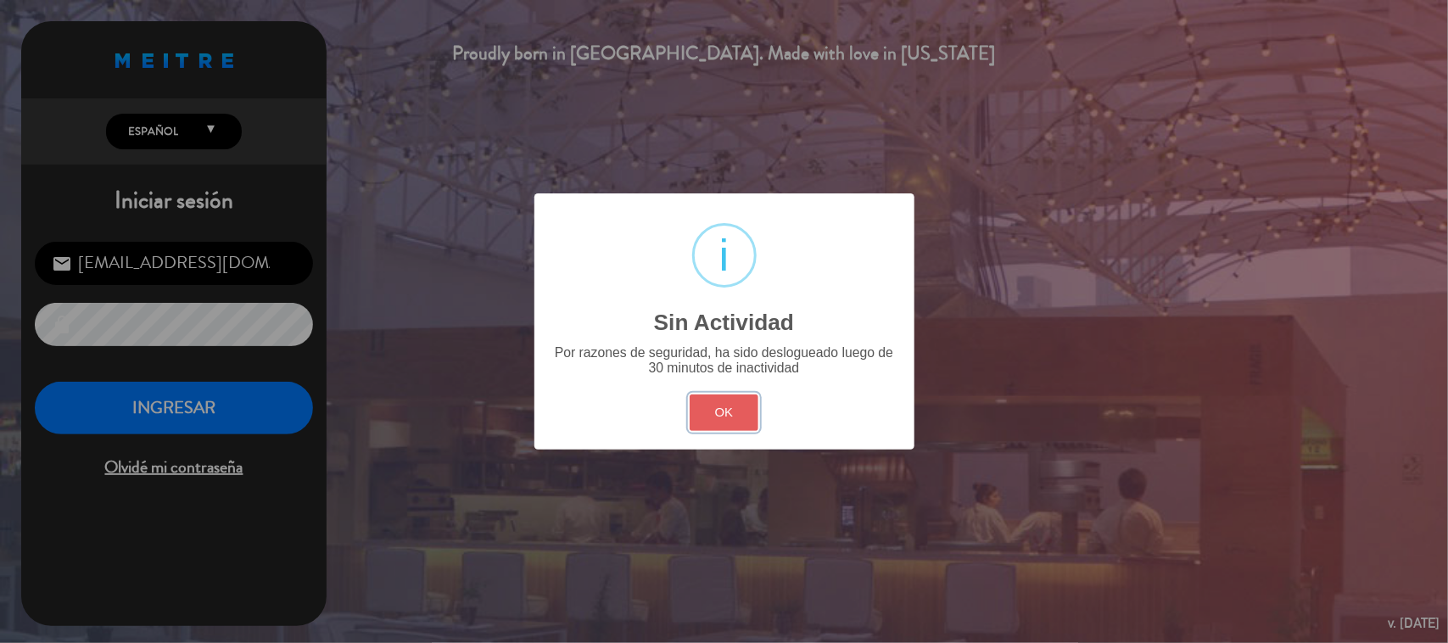
click at [710, 407] on button "OK" at bounding box center [724, 412] width 69 height 36
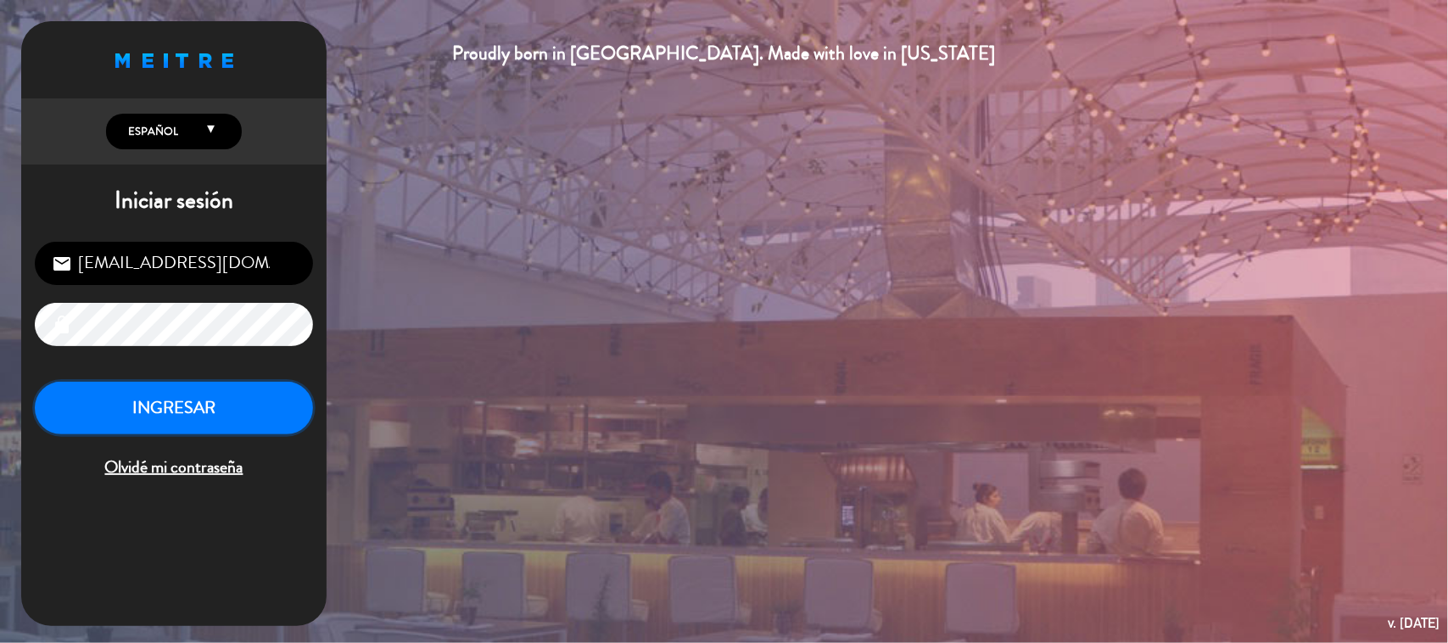
click at [212, 411] on button "INGRESAR" at bounding box center [174, 408] width 278 height 53
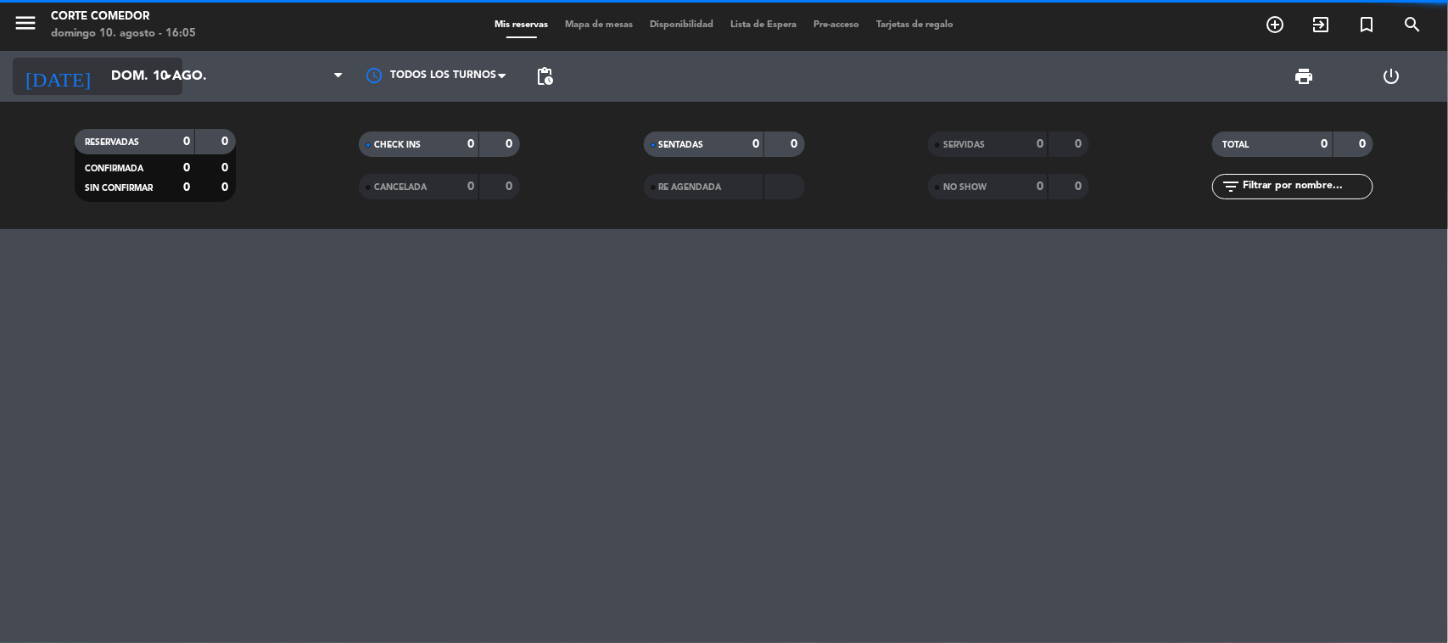
click at [128, 78] on input "dom. 10 ago." at bounding box center [192, 76] width 179 height 33
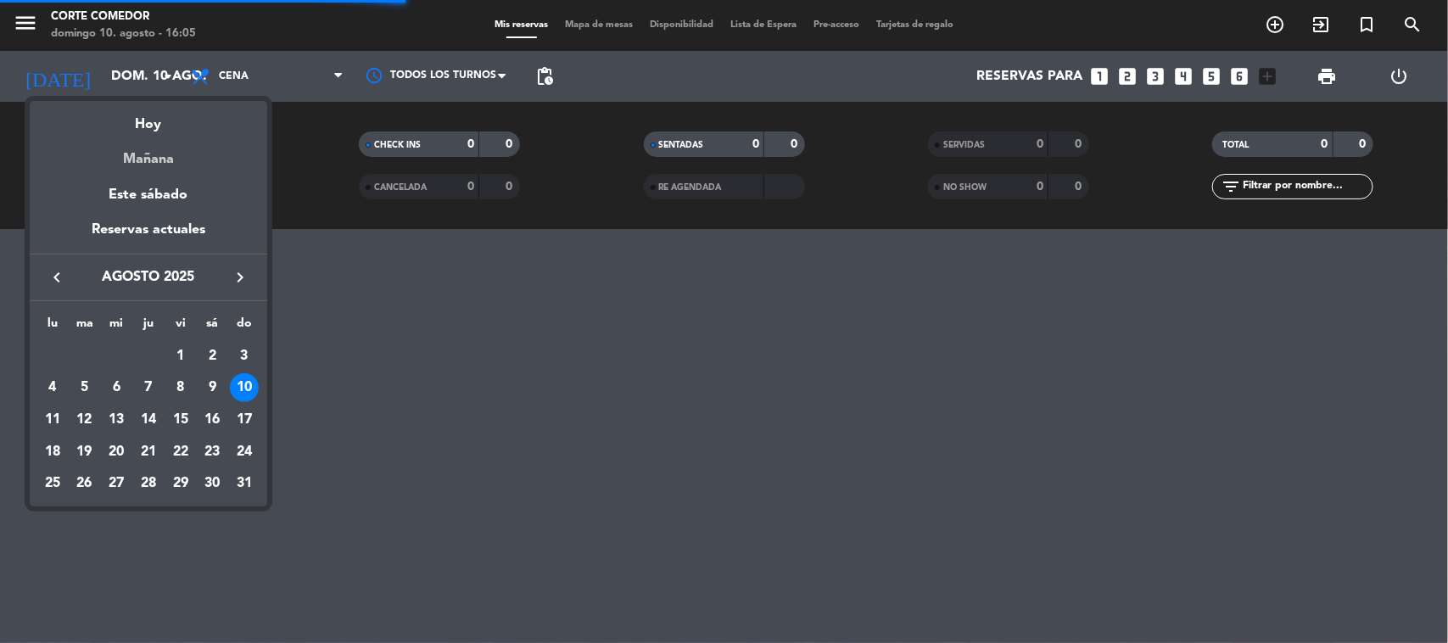
click at [154, 168] on div "Mañana" at bounding box center [149, 153] width 238 height 35
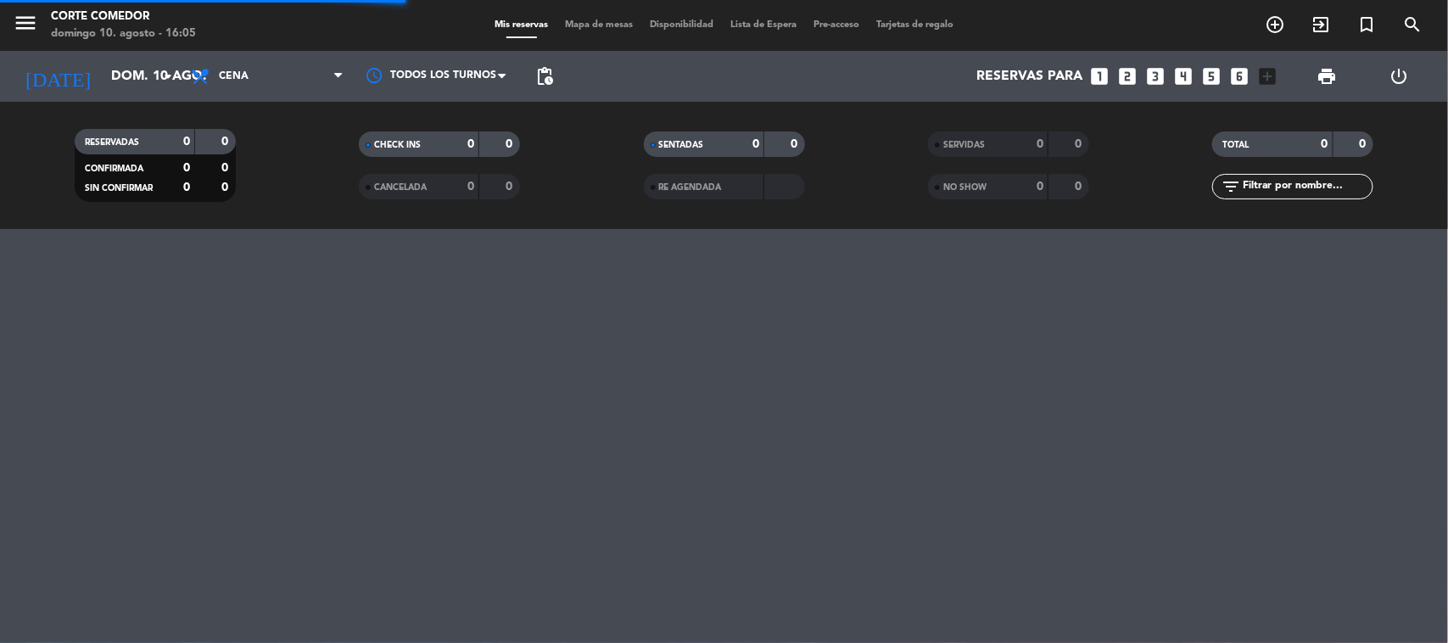
type input "lun. 11 ago."
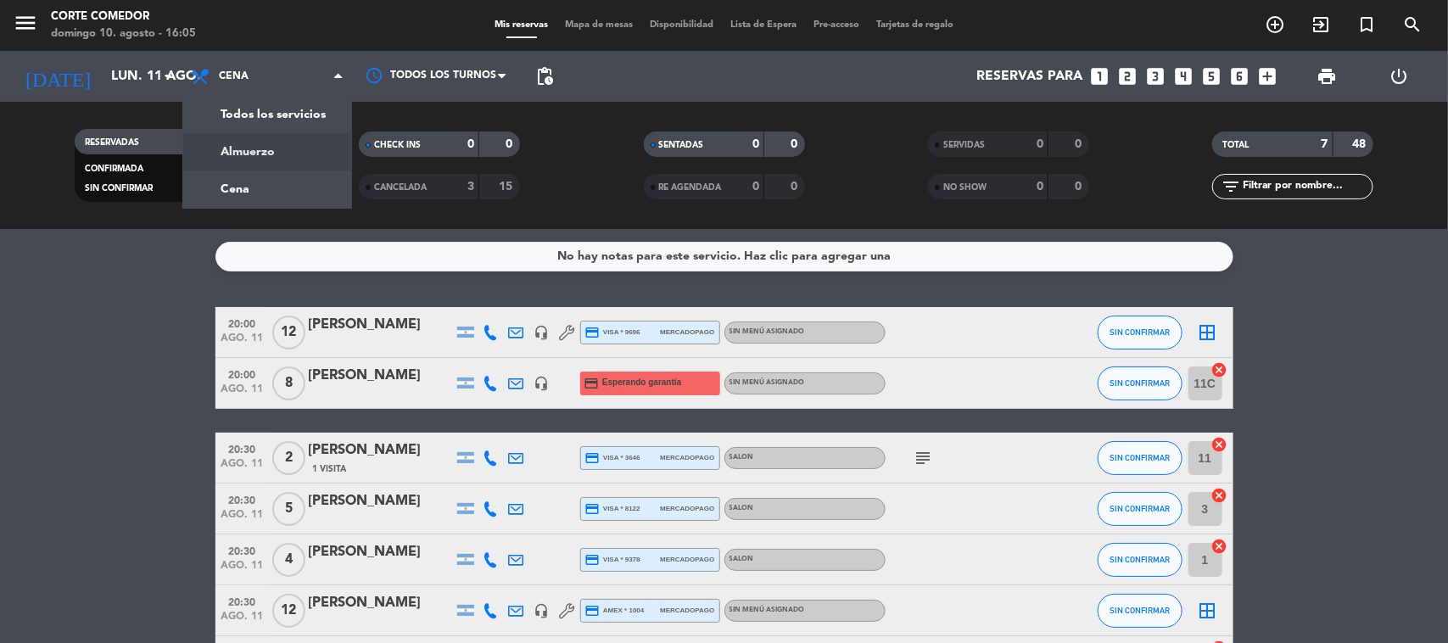
click at [260, 149] on div "menu Corte Comedor [DATE] 10. agosto - 16:05 Mis reservas Mapa de mesas Disponi…" at bounding box center [724, 114] width 1448 height 229
